Goal: Transaction & Acquisition: Purchase product/service

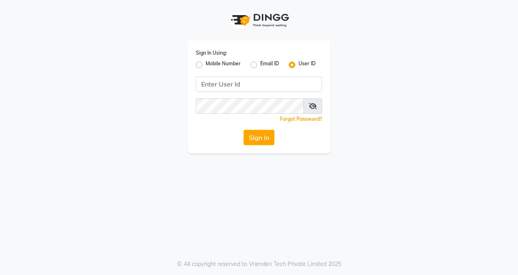
click at [287, 82] on input "Username" at bounding box center [259, 83] width 126 height 15
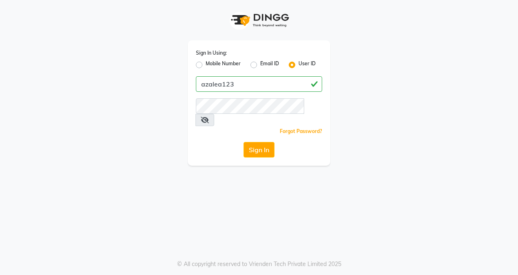
type input "azalea123"
click at [265, 142] on button "Sign In" at bounding box center [259, 149] width 31 height 15
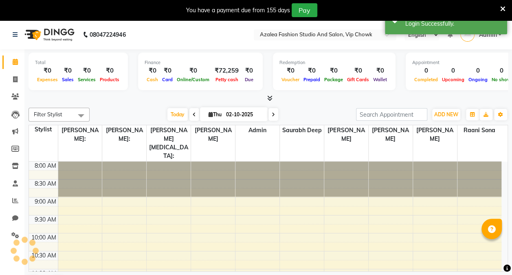
select select "en"
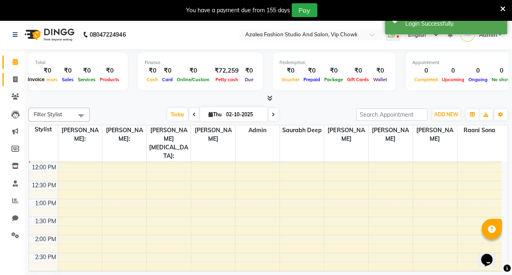
click at [15, 77] on icon at bounding box center [15, 79] width 4 height 6
select select "service"
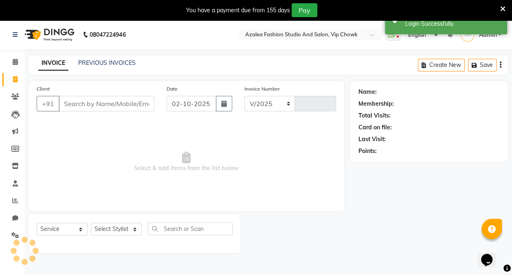
select select "8063"
type input "0165"
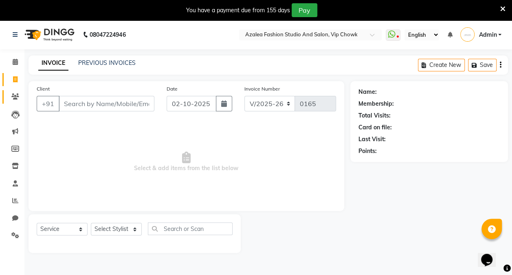
click at [14, 98] on icon at bounding box center [15, 96] width 8 height 6
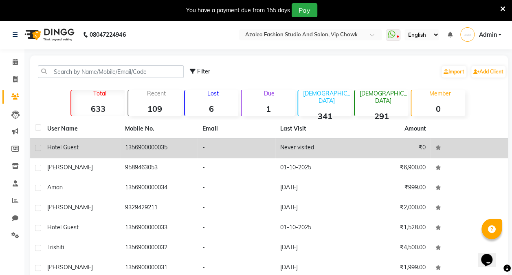
click at [100, 144] on div "hotel guest" at bounding box center [81, 147] width 68 height 9
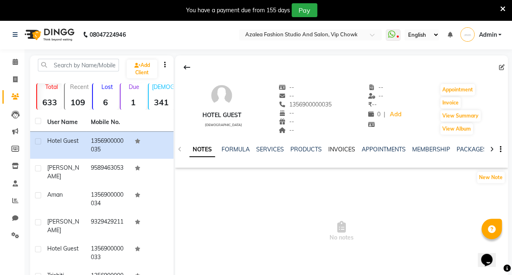
click at [345, 148] on link "INVOICES" at bounding box center [342, 149] width 27 height 7
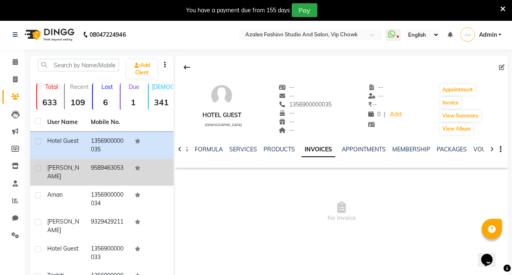
click at [76, 168] on div "[PERSON_NAME]" at bounding box center [64, 171] width 34 height 17
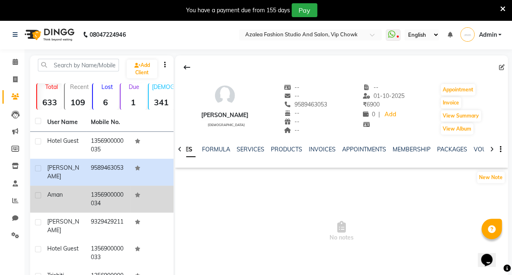
click at [73, 196] on div "aman" at bounding box center [64, 194] width 34 height 9
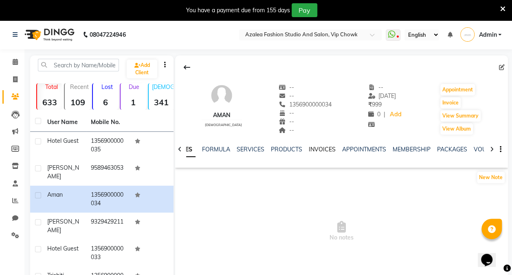
click at [324, 150] on link "INVOICES" at bounding box center [322, 149] width 27 height 7
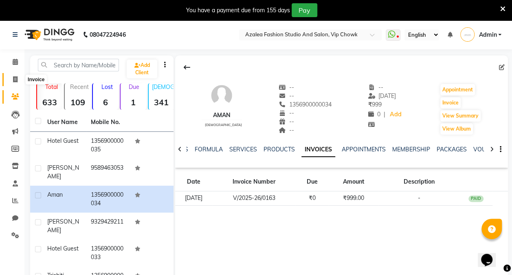
click at [15, 79] on icon at bounding box center [15, 79] width 4 height 6
select select "service"
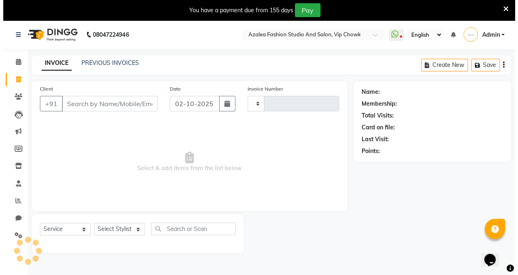
scroll to position [20, 0]
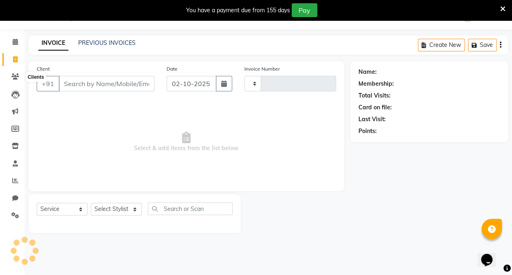
type input "0165"
select select "8063"
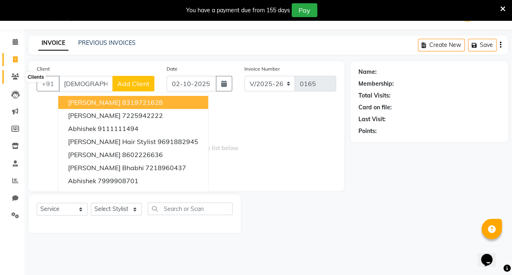
type input "[DEMOGRAPHIC_DATA]"
click at [14, 75] on icon at bounding box center [15, 76] width 8 height 6
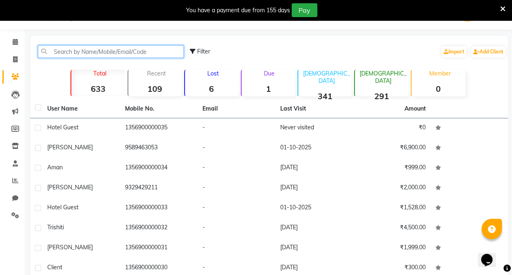
click at [166, 52] on input "text" at bounding box center [111, 51] width 146 height 13
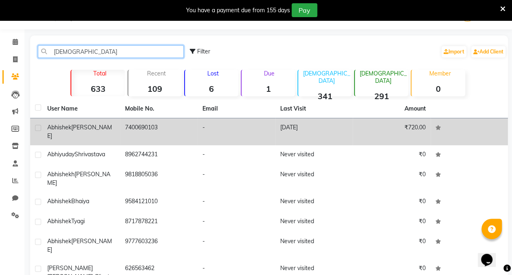
type input "[DEMOGRAPHIC_DATA]"
click at [203, 128] on td "-" at bounding box center [237, 131] width 78 height 27
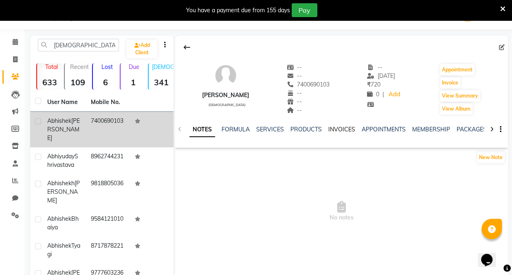
click at [329, 126] on link "INVOICES" at bounding box center [342, 129] width 27 height 7
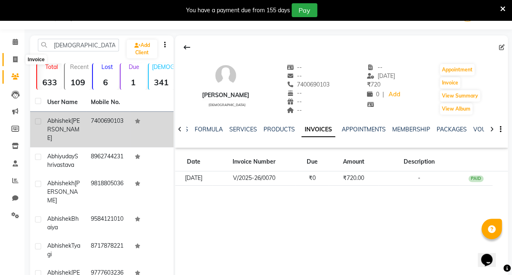
click at [15, 55] on span at bounding box center [15, 59] width 14 height 9
select select "service"
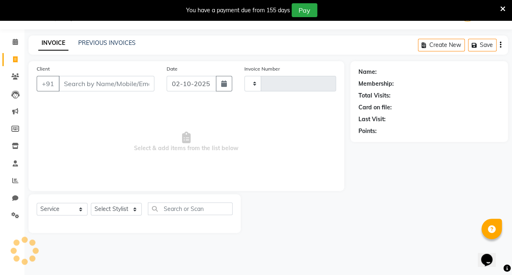
type input "0165"
select select "8063"
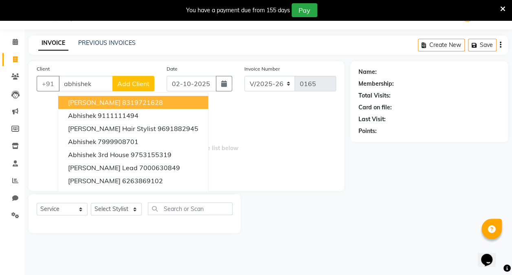
type input "abhishek"
click at [135, 80] on span "Add Client" at bounding box center [133, 83] width 32 height 8
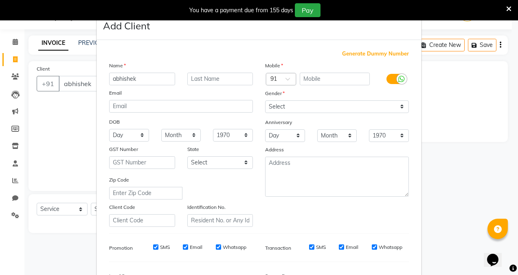
click at [355, 51] on span "Generate Dummy Number" at bounding box center [375, 54] width 67 height 8
type input "1356900000036"
checkbox input "false"
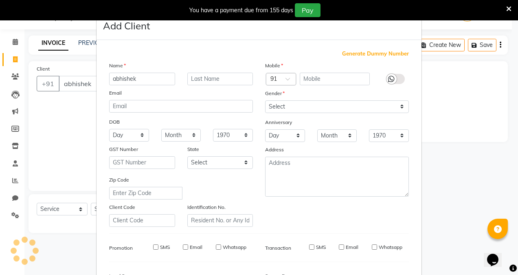
checkbox input "false"
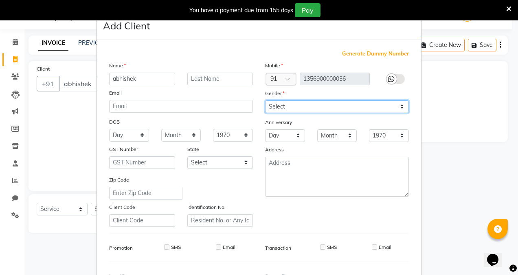
click at [328, 108] on select "Select [DEMOGRAPHIC_DATA] [DEMOGRAPHIC_DATA] Other Prefer Not To Say" at bounding box center [337, 106] width 144 height 13
select select "[DEMOGRAPHIC_DATA]"
click at [265, 100] on select "Select [DEMOGRAPHIC_DATA] [DEMOGRAPHIC_DATA] Other Prefer Not To Say" at bounding box center [337, 106] width 144 height 13
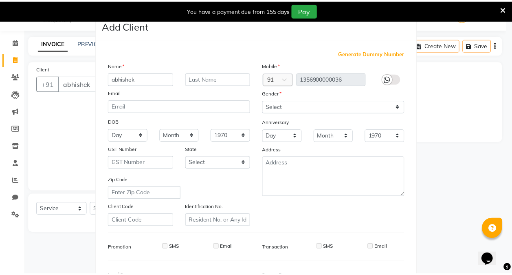
scroll to position [100, 0]
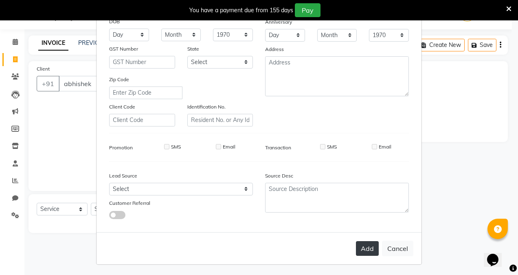
click at [362, 250] on button "Add" at bounding box center [367, 248] width 23 height 15
type input "1356900000036"
select select
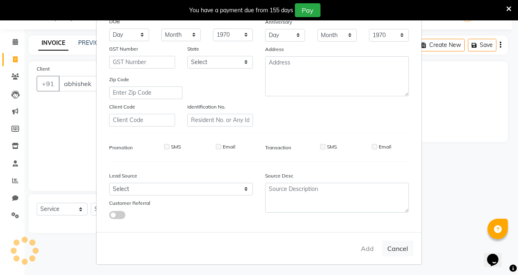
select select
checkbox input "false"
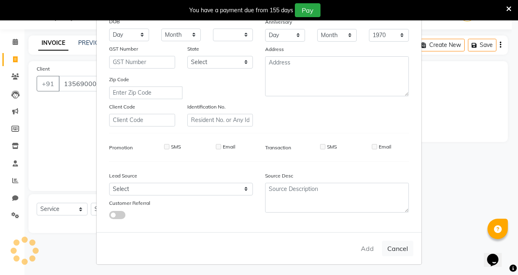
checkbox input "false"
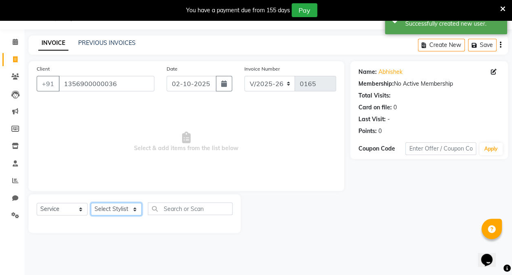
click at [99, 208] on select "Select Stylist aarti sen Admin [PERSON_NAME] anzal [PERSON_NAME][MEDICAL_DATA]:…" at bounding box center [116, 209] width 51 height 13
select select "88143"
click at [91, 203] on select "Select Stylist aarti sen Admin [PERSON_NAME] anzal [PERSON_NAME][MEDICAL_DATA]:…" at bounding box center [116, 209] width 51 height 13
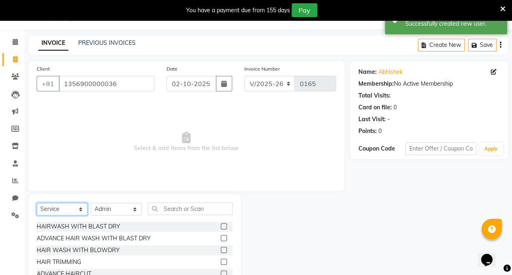
click at [77, 208] on select "Select Service Product Membership Package Voucher Prepaid Gift Card" at bounding box center [62, 209] width 51 height 13
select select "package"
click at [37, 203] on select "Select Service Product Membership Package Voucher Prepaid Gift Card" at bounding box center [62, 209] width 51 height 13
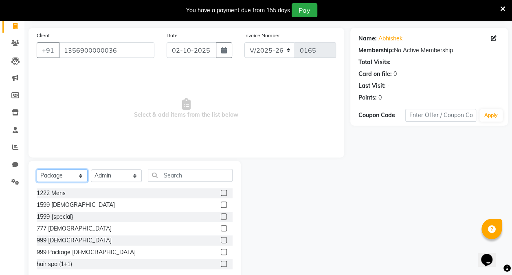
scroll to position [71, 0]
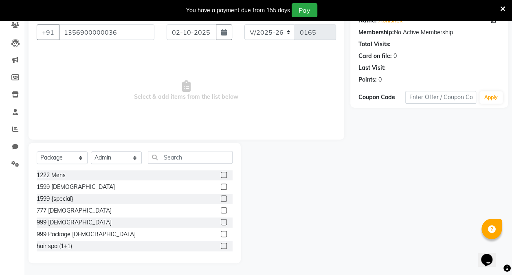
click at [221, 233] on label at bounding box center [224, 234] width 6 height 6
click at [221, 233] on input "checkbox" at bounding box center [223, 234] width 5 height 5
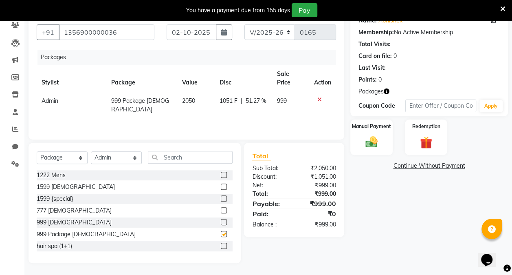
checkbox input "false"
click at [382, 137] on div "Manual Payment" at bounding box center [372, 137] width 44 height 37
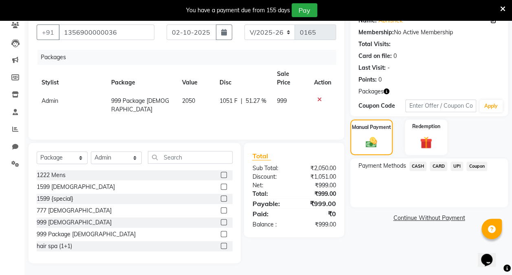
click at [459, 166] on span "UPI" at bounding box center [457, 165] width 13 height 9
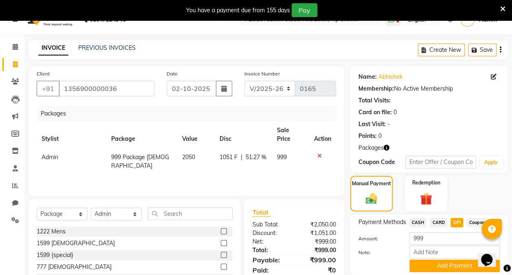
scroll to position [0, 0]
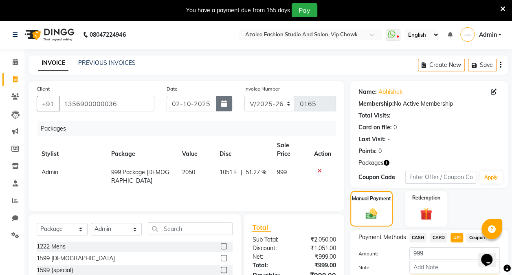
click at [223, 107] on button "button" at bounding box center [224, 103] width 16 height 15
select select "10"
select select "2025"
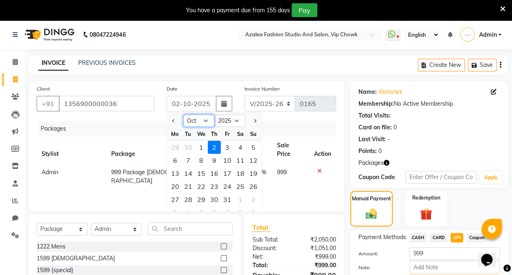
click at [203, 117] on select "Jan Feb Mar Apr May Jun [DATE] Aug Sep Oct Nov Dec" at bounding box center [198, 121] width 31 height 12
select select "9"
click at [183, 115] on select "Jan Feb Mar Apr May Jun [DATE] Aug Sep Oct Nov Dec" at bounding box center [198, 121] width 31 height 12
click at [175, 161] on div "8" at bounding box center [175, 160] width 13 height 13
type input "[DATE]"
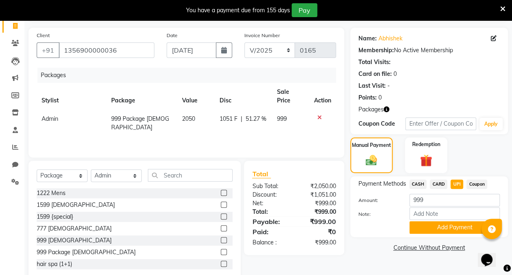
scroll to position [71, 0]
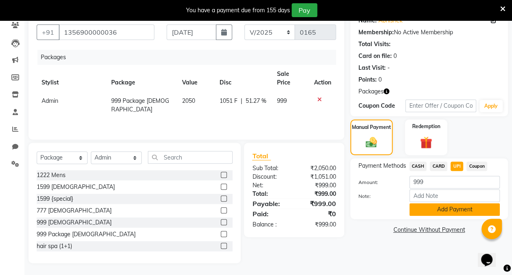
click at [443, 210] on button "Add Payment" at bounding box center [455, 209] width 90 height 13
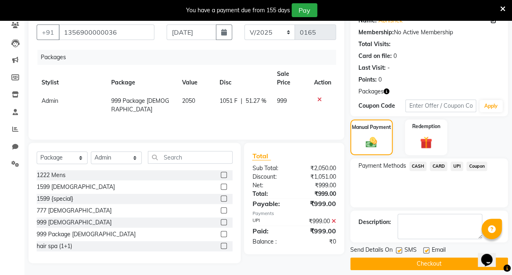
click at [428, 260] on button "Checkout" at bounding box center [430, 263] width 158 height 13
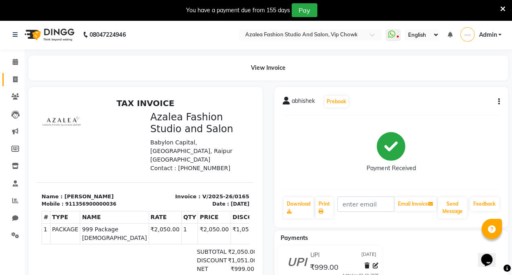
click at [12, 79] on span at bounding box center [15, 79] width 14 height 9
select select "service"
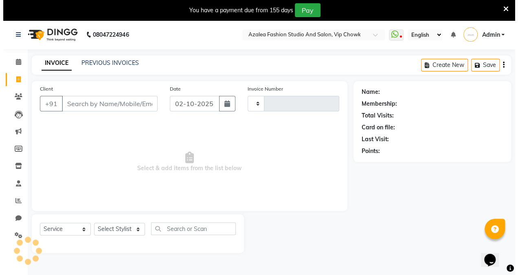
scroll to position [20, 0]
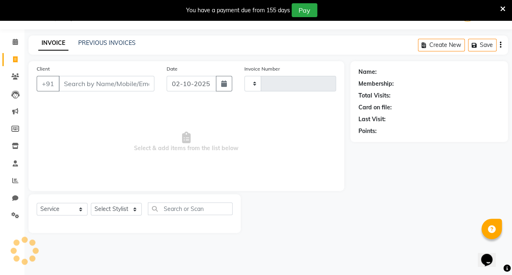
type input "0166"
select select "8063"
click at [15, 75] on icon at bounding box center [15, 76] width 8 height 6
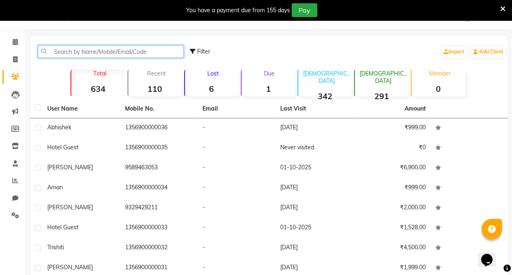
click at [86, 51] on input "text" at bounding box center [111, 51] width 146 height 13
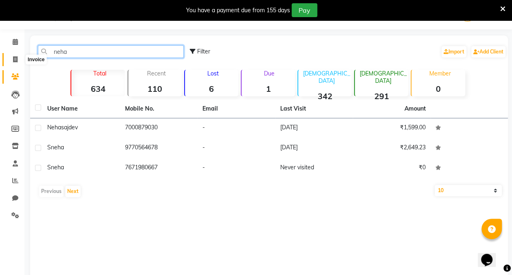
type input "neha"
click at [16, 60] on icon at bounding box center [15, 59] width 4 height 6
select select "service"
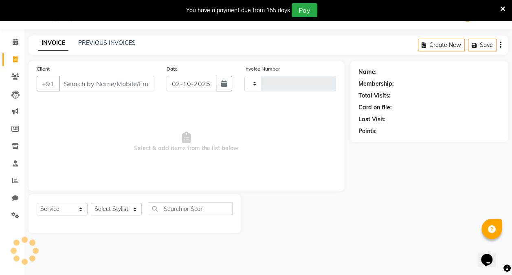
type input "0166"
select select "8063"
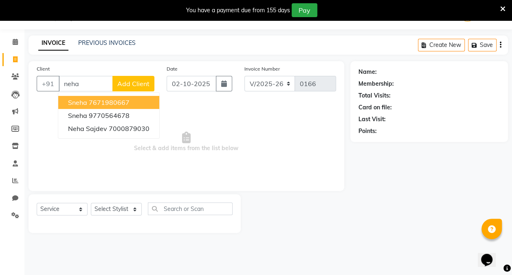
type input "neha"
click at [139, 81] on span "Add Client" at bounding box center [133, 83] width 32 height 8
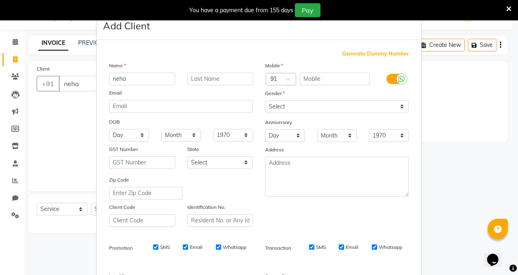
click at [378, 53] on span "Generate Dummy Number" at bounding box center [375, 54] width 67 height 8
type input "1356900000037"
checkbox input "false"
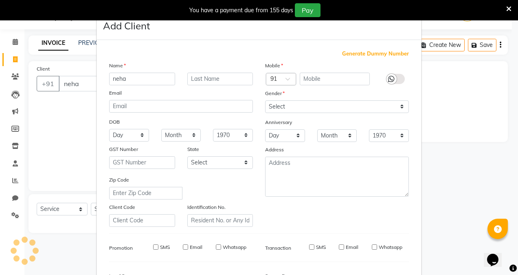
checkbox input "false"
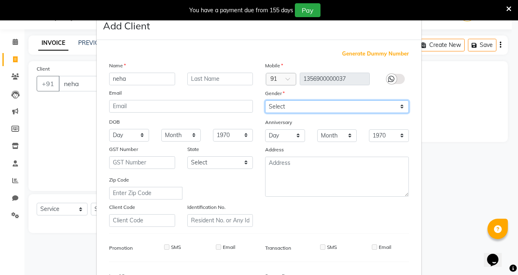
click at [312, 100] on select "Select [DEMOGRAPHIC_DATA] [DEMOGRAPHIC_DATA] Other Prefer Not To Say" at bounding box center [337, 106] width 144 height 13
select select "[DEMOGRAPHIC_DATA]"
click at [265, 100] on select "Select [DEMOGRAPHIC_DATA] [DEMOGRAPHIC_DATA] Other Prefer Not To Say" at bounding box center [337, 106] width 144 height 13
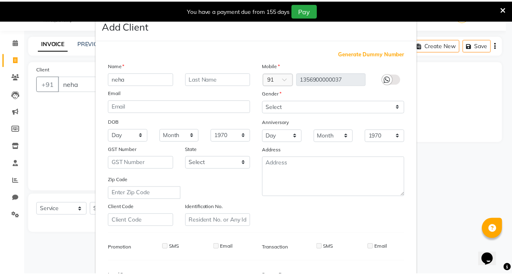
scroll to position [100, 0]
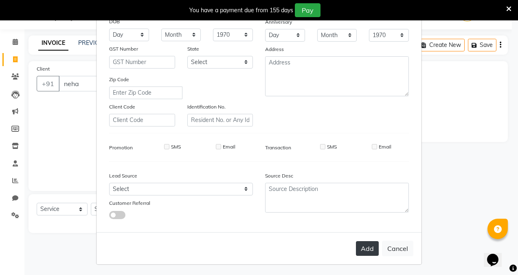
click at [364, 249] on button "Add" at bounding box center [367, 248] width 23 height 15
type input "1356900000037"
select select
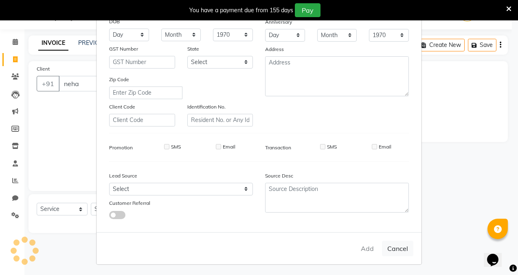
select select
checkbox input "false"
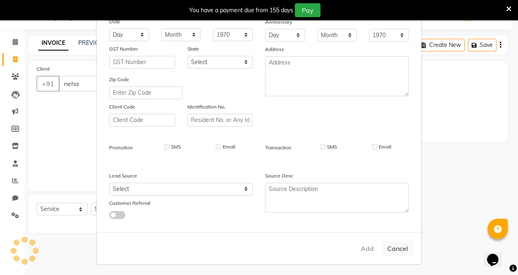
checkbox input "false"
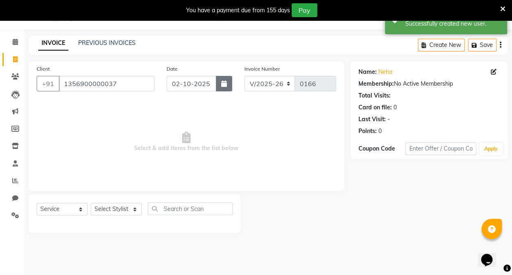
click at [225, 83] on icon "button" at bounding box center [224, 83] width 6 height 7
select select "10"
select select "2025"
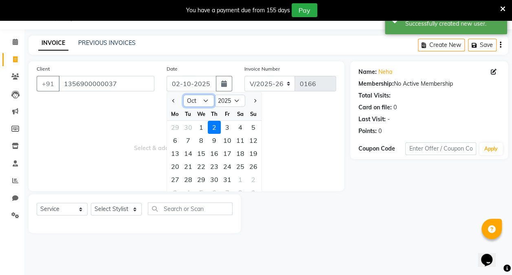
click at [209, 99] on select "Jan Feb Mar Apr May Jun [DATE] Aug Sep Oct Nov Dec" at bounding box center [198, 101] width 31 height 12
select select "9"
click at [183, 95] on select "Jan Feb Mar Apr May Jun [DATE] Aug Sep Oct Nov Dec" at bounding box center [198, 101] width 31 height 12
click at [174, 139] on div "8" at bounding box center [175, 140] width 13 height 13
type input "[DATE]"
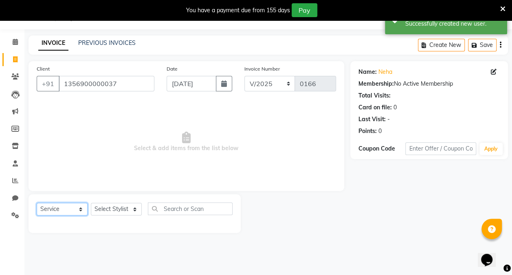
click at [76, 205] on select "Select Service Product Membership Package Voucher Prepaid Gift Card" at bounding box center [62, 209] width 51 height 13
select select "package"
click at [37, 203] on select "Select Service Product Membership Package Voucher Prepaid Gift Card" at bounding box center [62, 209] width 51 height 13
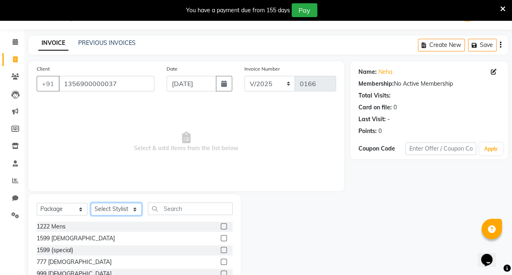
click at [130, 210] on select "Select Stylist aarti sen Admin [PERSON_NAME] anzal [PERSON_NAME][MEDICAL_DATA]:…" at bounding box center [116, 209] width 51 height 13
select select "88143"
click at [91, 203] on select "Select Stylist aarti sen Admin [PERSON_NAME] anzal [PERSON_NAME][MEDICAL_DATA]:…" at bounding box center [116, 209] width 51 height 13
click at [77, 203] on select "Select Service Product Membership Package Voucher Prepaid Gift Card" at bounding box center [62, 209] width 51 height 13
click at [142, 170] on span "Select & add items from the list below" at bounding box center [187, 142] width 300 height 82
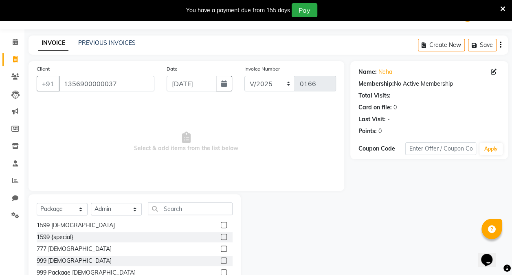
scroll to position [12, 0]
click at [221, 248] on label at bounding box center [224, 249] width 6 height 6
click at [221, 248] on input "checkbox" at bounding box center [223, 249] width 5 height 5
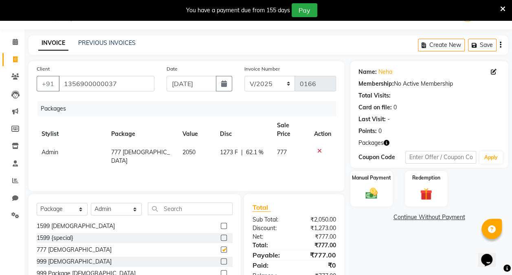
checkbox input "false"
click at [221, 260] on label at bounding box center [224, 261] width 6 height 6
click at [221, 260] on input "checkbox" at bounding box center [223, 261] width 5 height 5
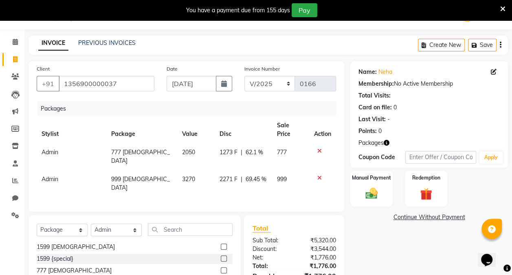
checkbox input "false"
click at [318, 148] on icon at bounding box center [320, 151] width 4 height 6
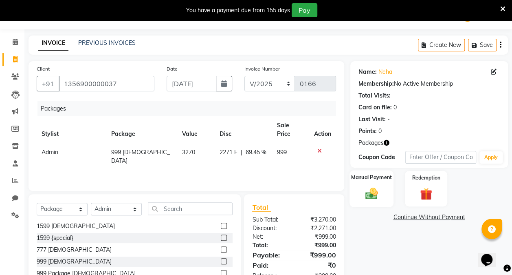
click at [373, 192] on img at bounding box center [372, 193] width 20 height 15
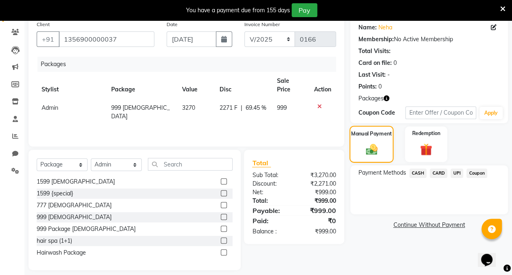
scroll to position [64, 0]
click at [417, 173] on span "CASH" at bounding box center [419, 172] width 18 height 9
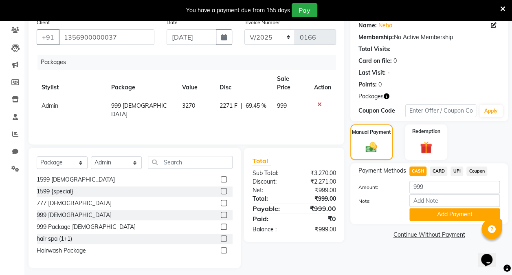
scroll to position [71, 0]
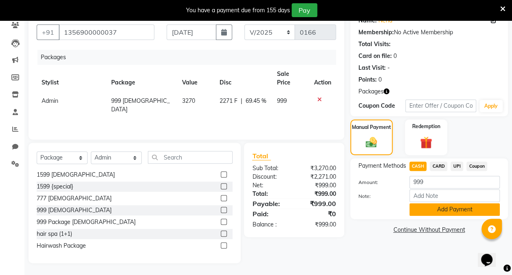
click at [441, 207] on button "Add Payment" at bounding box center [455, 209] width 90 height 13
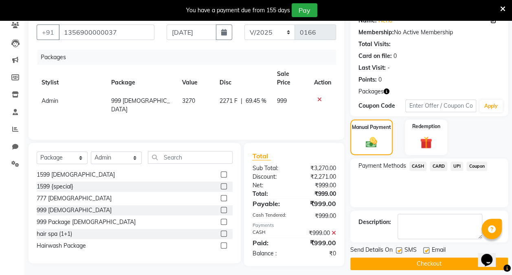
click at [442, 259] on button "Checkout" at bounding box center [430, 263] width 158 height 13
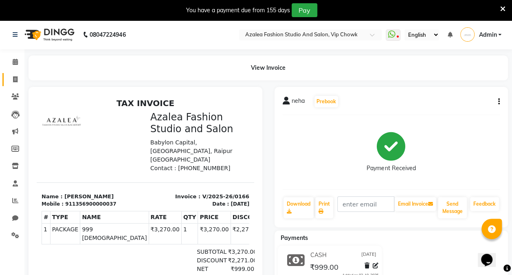
click at [15, 80] on icon at bounding box center [15, 79] width 4 height 6
select select "service"
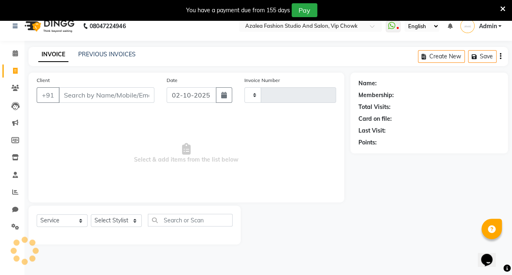
scroll to position [20, 0]
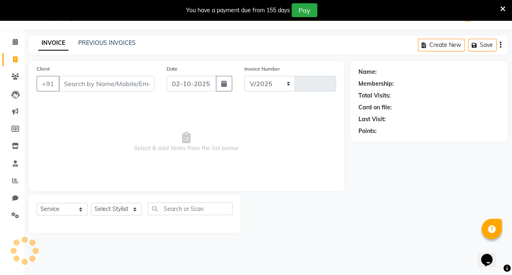
select select "8063"
type input "0167"
click at [110, 87] on input "Client" at bounding box center [107, 83] width 96 height 15
click at [217, 89] on button "button" at bounding box center [224, 83] width 16 height 15
select select "10"
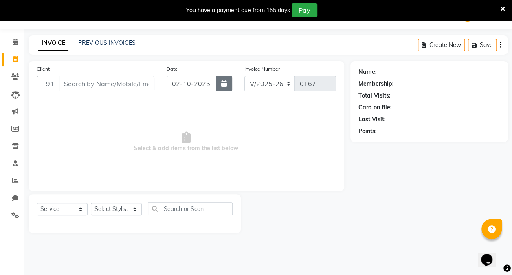
select select "2025"
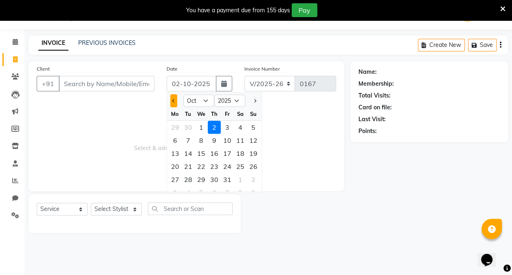
click at [174, 100] on span "Previous month" at bounding box center [173, 100] width 3 height 3
select select "9"
click at [202, 103] on select "Jan Feb Mar Apr May Jun [DATE] Aug Sep Oct Nov Dec" at bounding box center [198, 101] width 31 height 12
click at [311, 180] on span "Select & add items from the list below" at bounding box center [187, 142] width 300 height 82
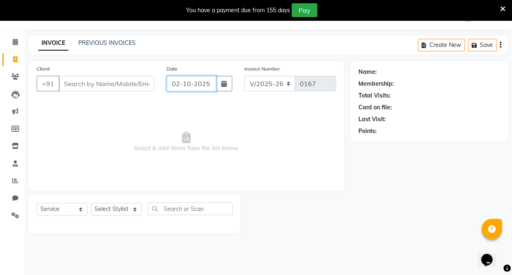
click at [201, 86] on input "02-10-2025" at bounding box center [192, 83] width 50 height 15
select select "10"
select select "2025"
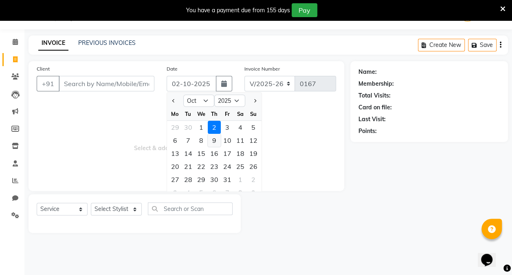
click at [214, 139] on div "9" at bounding box center [214, 140] width 13 height 13
type input "[DATE]"
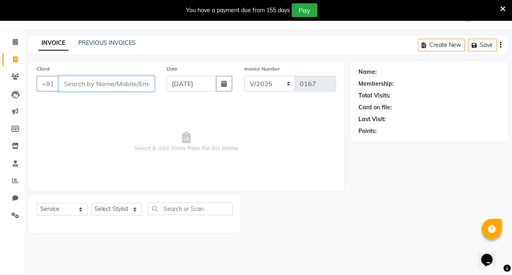
click at [89, 82] on input "Client" at bounding box center [107, 83] width 96 height 15
click at [77, 85] on input "Client" at bounding box center [107, 83] width 96 height 15
click at [86, 82] on input "Client" at bounding box center [107, 83] width 96 height 15
click at [74, 81] on input "Client" at bounding box center [107, 83] width 96 height 15
